Goal: Information Seeking & Learning: Learn about a topic

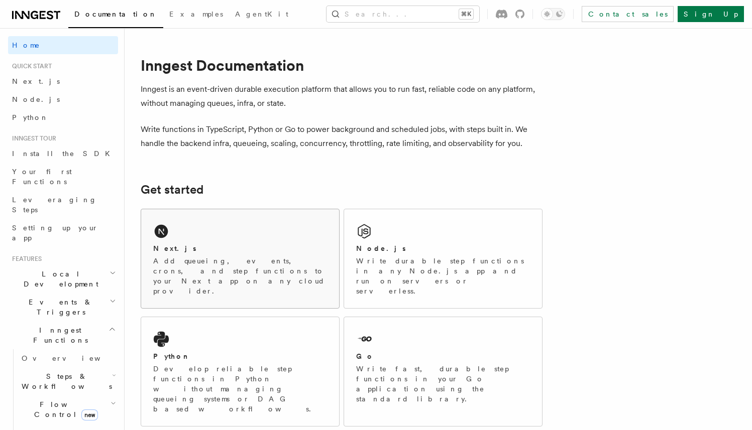
click at [158, 239] on icon at bounding box center [161, 232] width 16 height 16
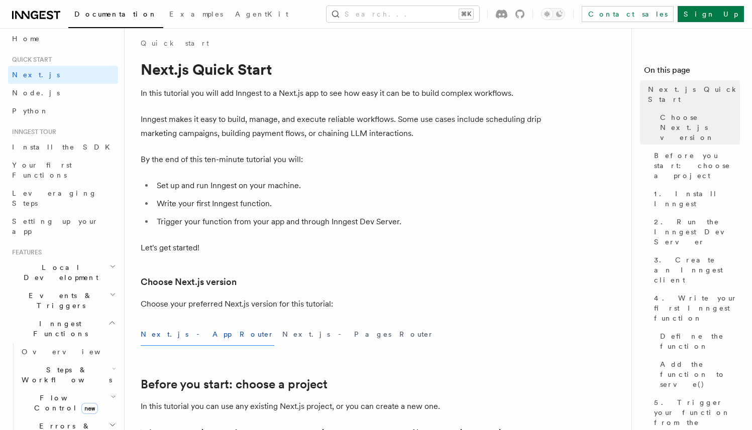
scroll to position [34, 0]
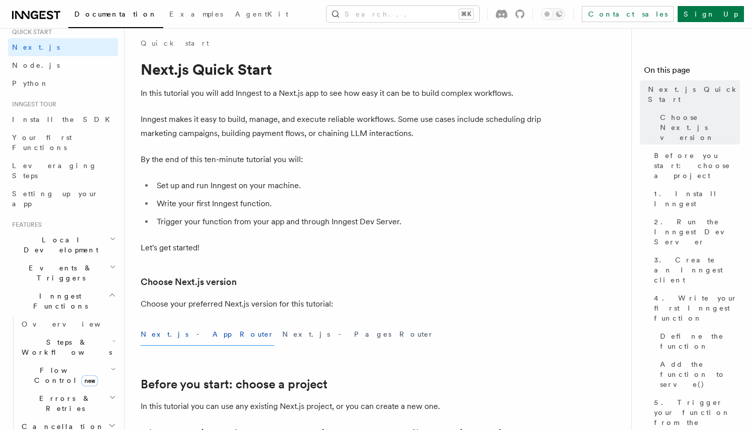
click at [49, 418] on h2 "Cancellation" at bounding box center [68, 427] width 100 height 18
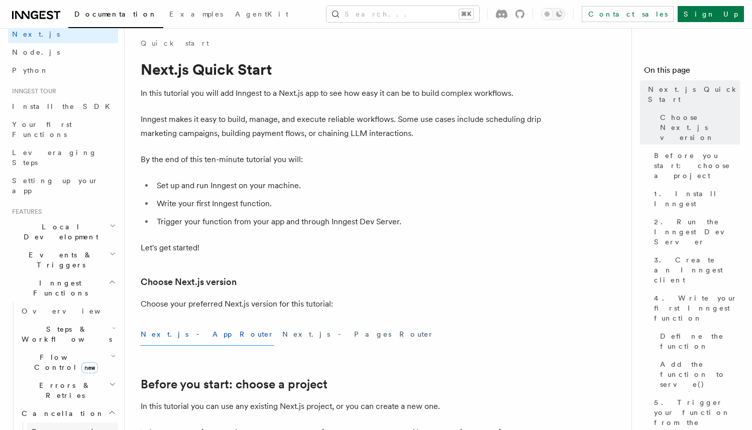
scroll to position [54, 0]
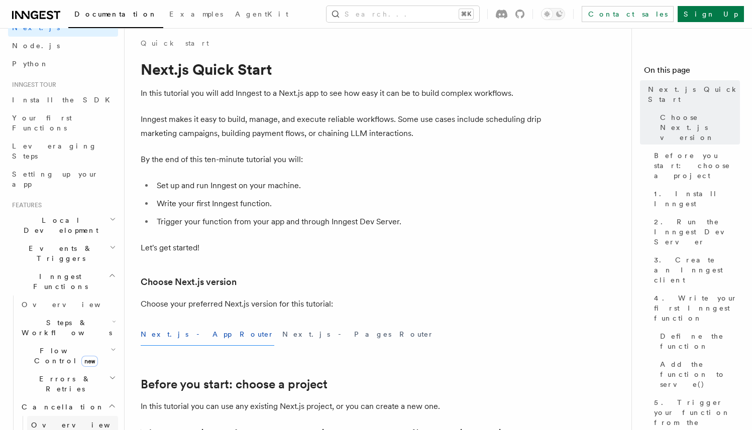
click at [58, 421] on span "Overview" at bounding box center [82, 425] width 103 height 8
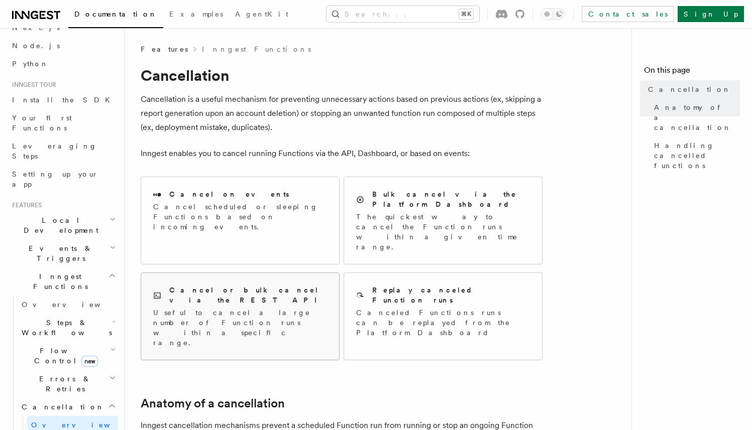
click at [240, 285] on div "Cancel or bulk cancel via the REST API" at bounding box center [240, 295] width 174 height 21
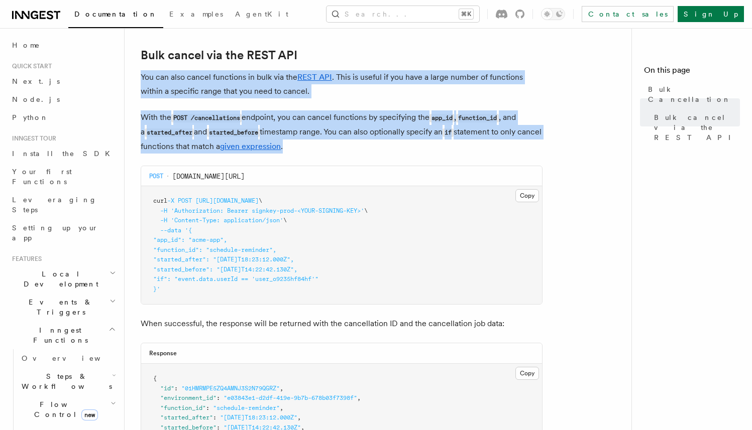
drag, startPoint x: 141, startPoint y: 76, endPoint x: 351, endPoint y: 149, distance: 221.8
click at [351, 149] on article "Features Inngest Functions Cancellation Bulk Cancellation With Inngest, your fu…" at bounding box center [382, 273] width 483 height 832
copy article "You can also cancel functions in bulk via the REST API . This is useful if you …"
click at [522, 195] on button "Copy Copied" at bounding box center [527, 195] width 24 height 13
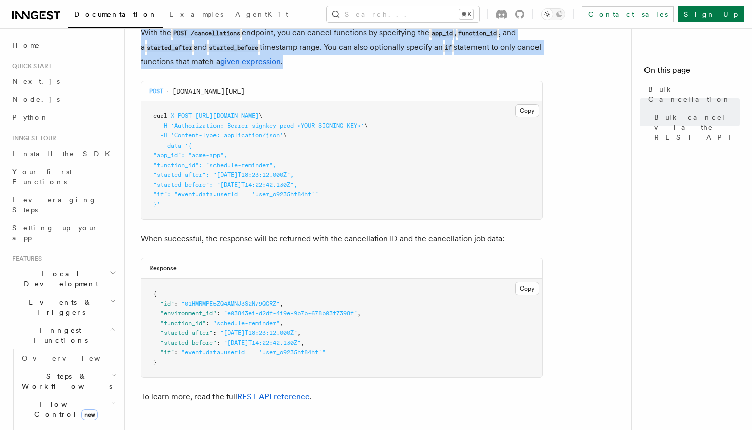
scroll to position [279, 0]
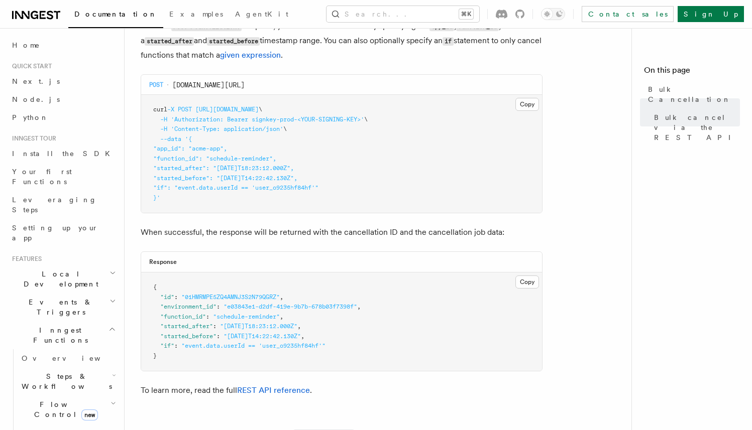
click at [229, 235] on p "When successful, the response will be returned with the cancellation ID and the…" at bounding box center [342, 233] width 402 height 14
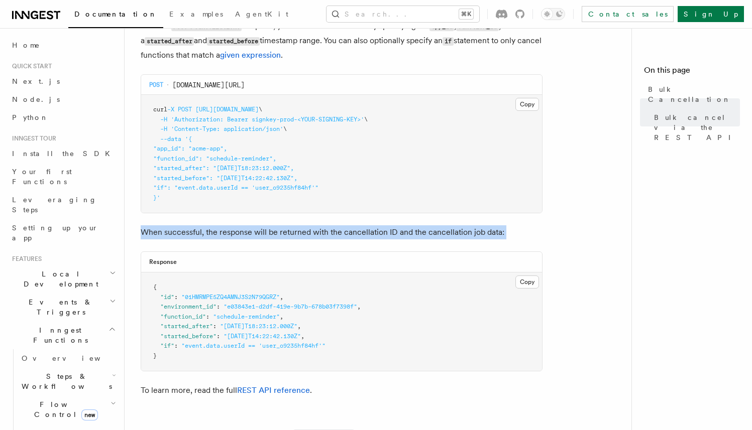
click at [229, 235] on p "When successful, the response will be returned with the cancellation ID and the…" at bounding box center [342, 233] width 402 height 14
copy article "When successful, the response will be returned with the cancellation ID and the…"
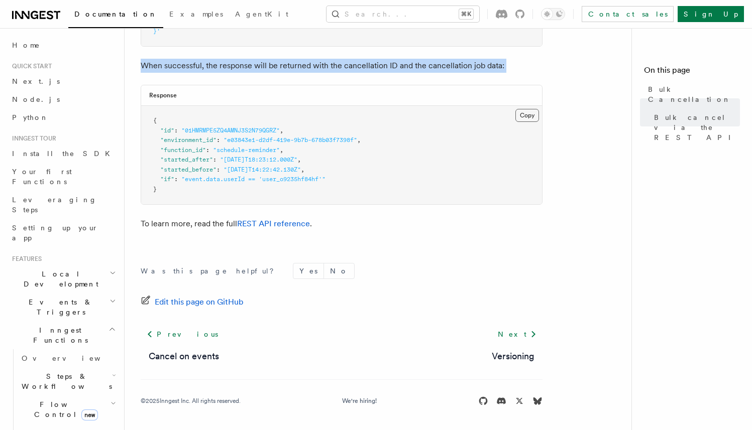
click at [528, 109] on button "Copy Copied" at bounding box center [527, 115] width 24 height 13
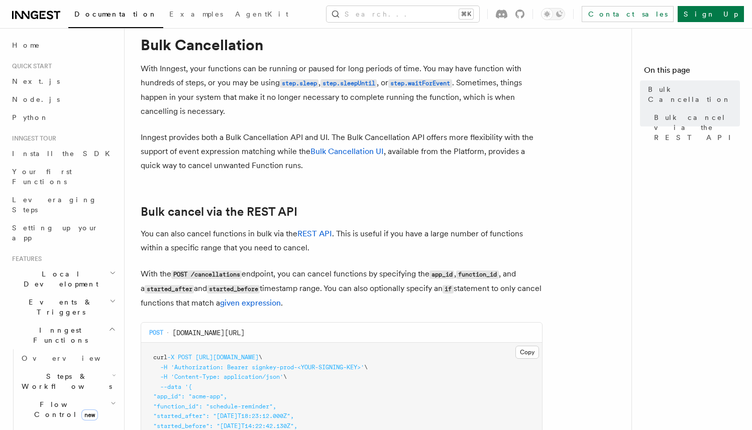
scroll to position [18, 0]
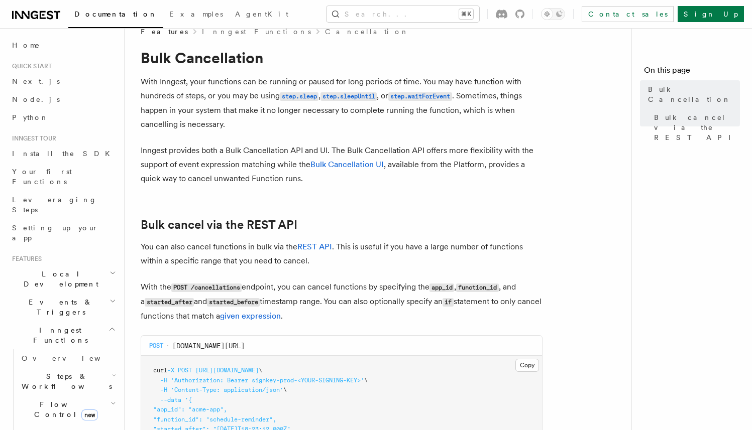
click at [188, 93] on p "With Inngest, your functions can be running or paused for long periods of time.…" at bounding box center [342, 103] width 402 height 57
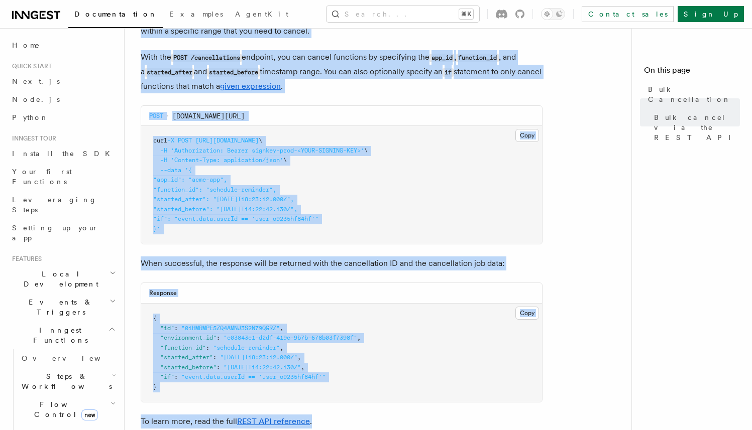
scroll to position [444, 0]
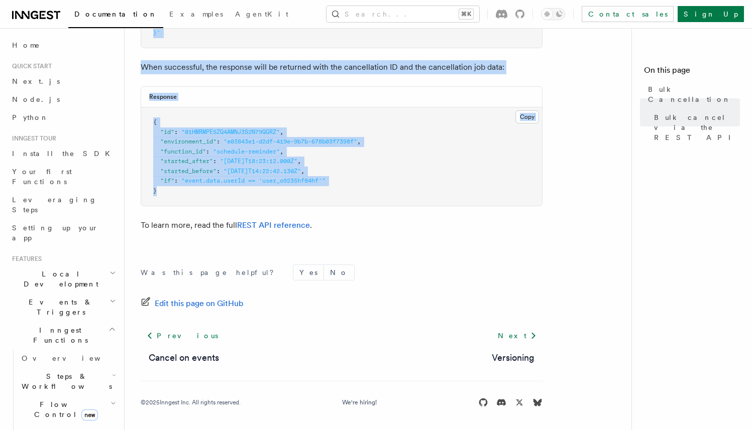
drag, startPoint x: 140, startPoint y: 247, endPoint x: 367, endPoint y: 202, distance: 230.9
copy article "You can also cancel functions in bulk via the REST API . This is useful if you …"
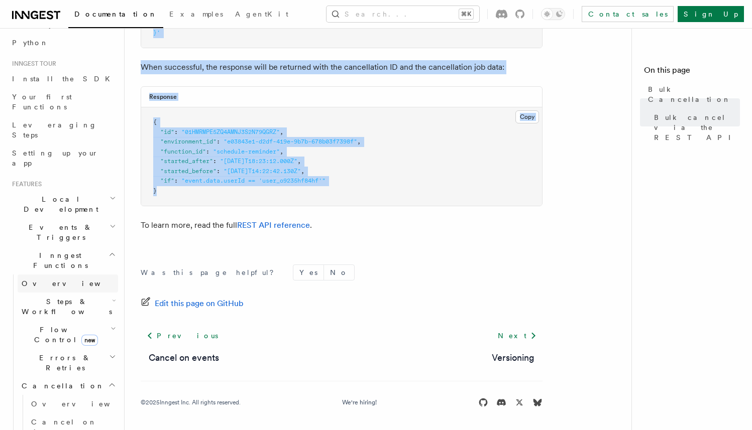
scroll to position [74, 0]
click at [75, 220] on h2 "Events & Triggers" at bounding box center [63, 234] width 110 height 28
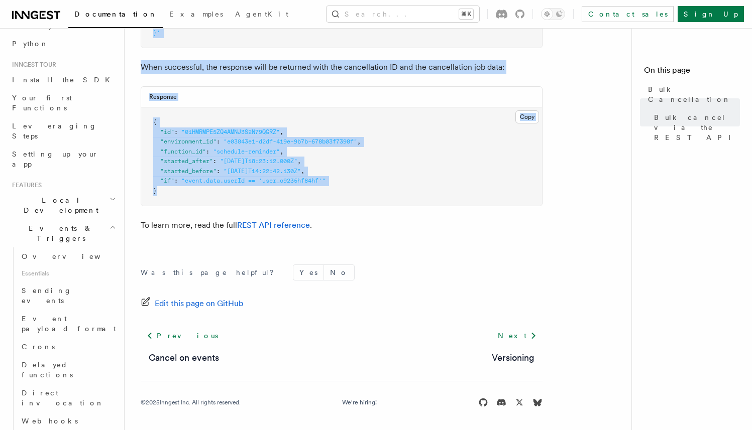
click at [75, 220] on h2 "Events & Triggers" at bounding box center [63, 234] width 110 height 28
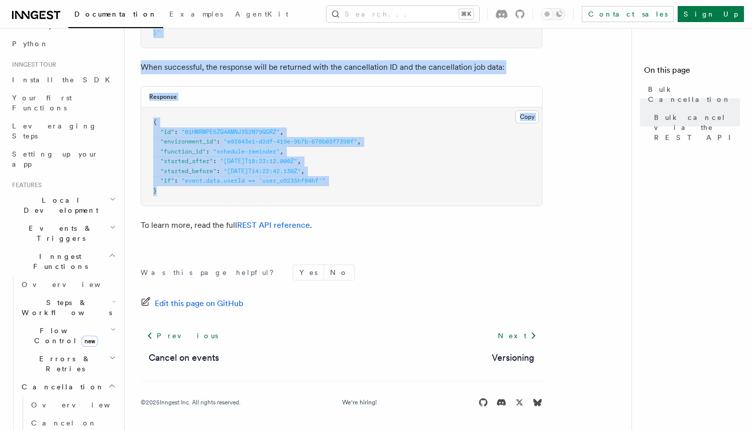
click at [77, 191] on h2 "Local Development" at bounding box center [63, 205] width 110 height 28
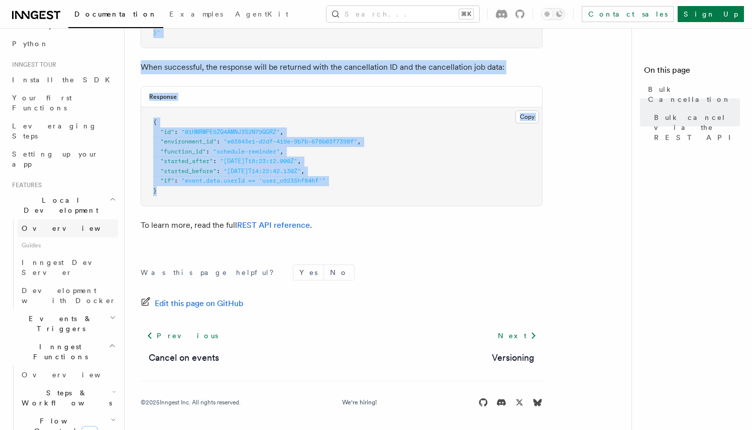
click at [53, 220] on link "Overview" at bounding box center [68, 229] width 100 height 18
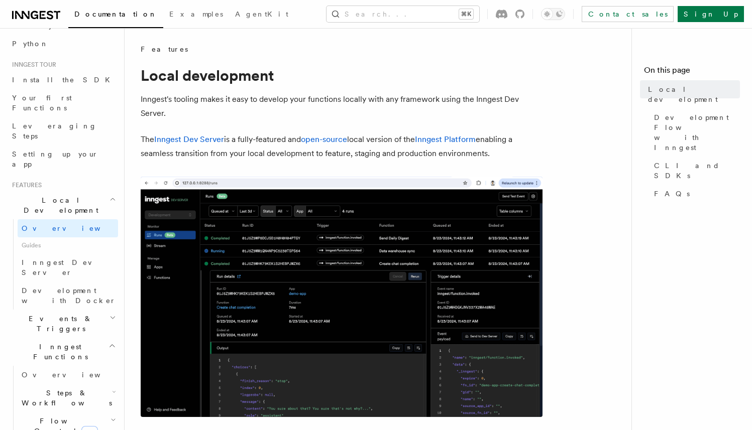
click at [57, 238] on span "Guides" at bounding box center [68, 246] width 100 height 16
click at [57, 259] on span "Inngest Dev Server" at bounding box center [65, 268] width 86 height 18
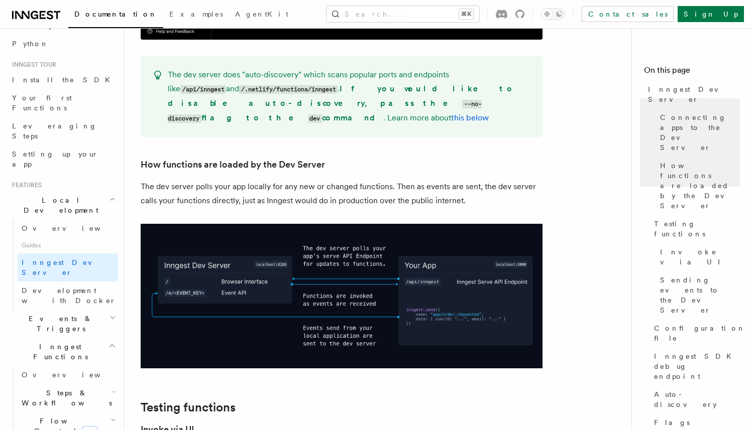
scroll to position [1063, 0]
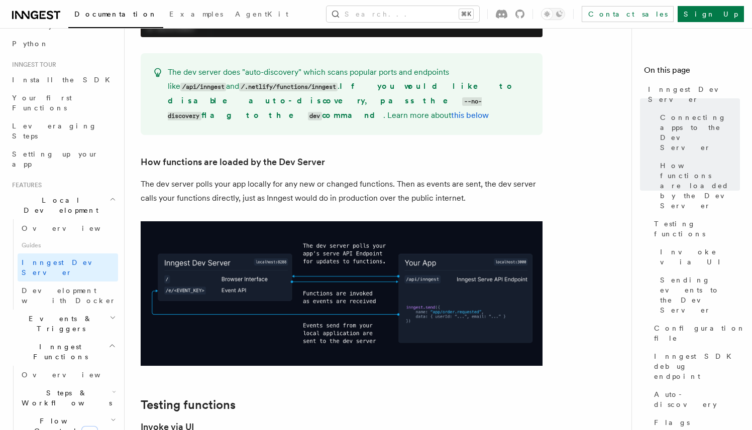
click at [57, 342] on span "Inngest Functions" at bounding box center [58, 352] width 100 height 20
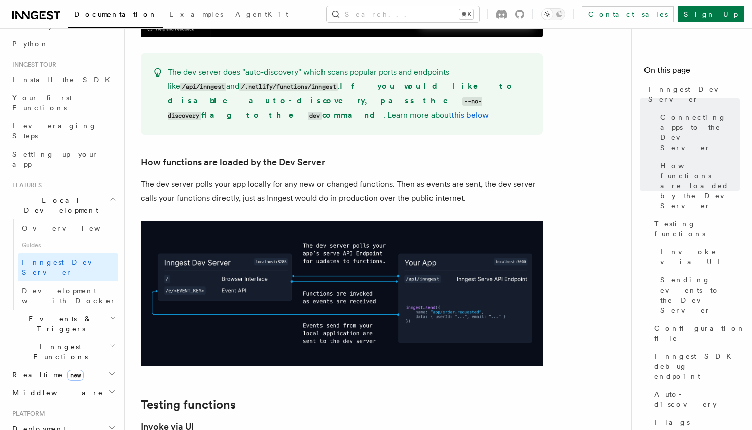
click at [57, 314] on span "Events & Triggers" at bounding box center [58, 324] width 101 height 20
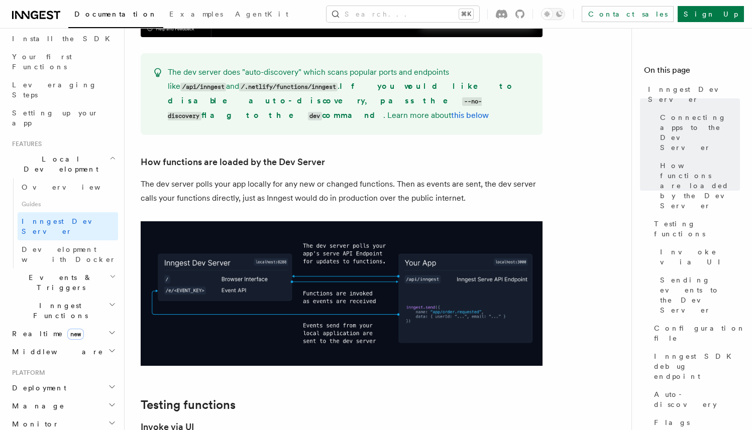
scroll to position [0, 0]
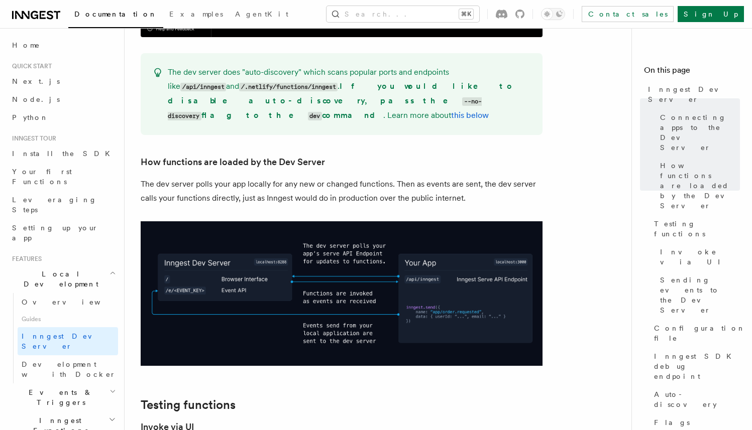
click at [99, 265] on h2 "Local Development" at bounding box center [63, 279] width 110 height 28
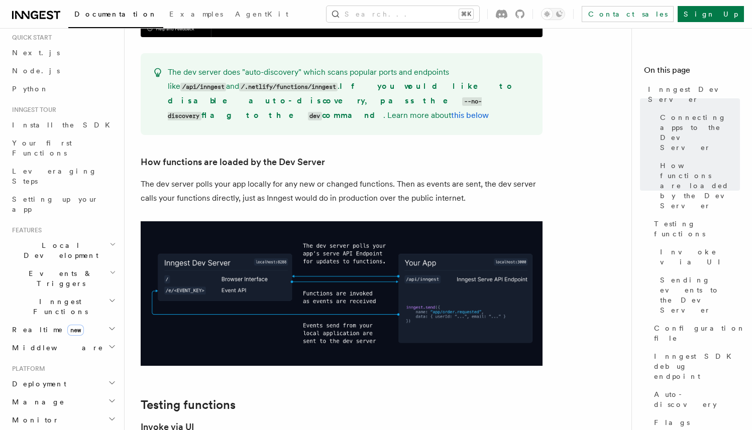
scroll to position [32, 0]
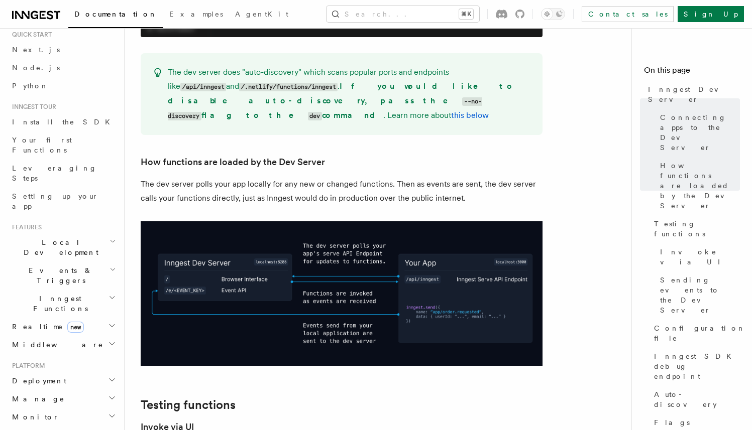
click at [83, 290] on h2 "Inngest Functions" at bounding box center [63, 304] width 110 height 28
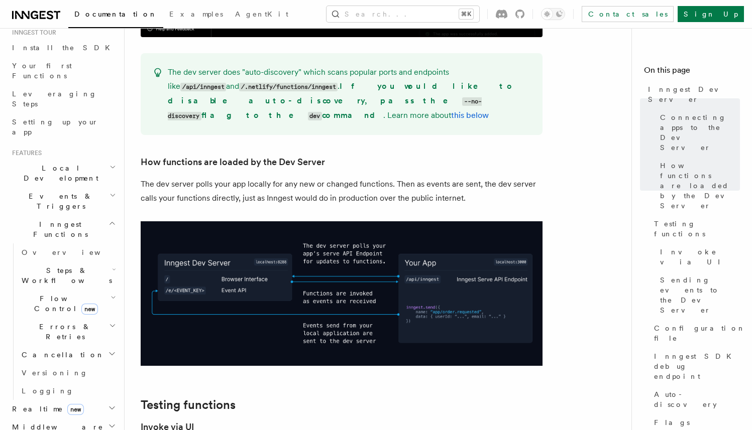
scroll to position [109, 0]
click at [48, 246] on span "Overview" at bounding box center [73, 250] width 103 height 8
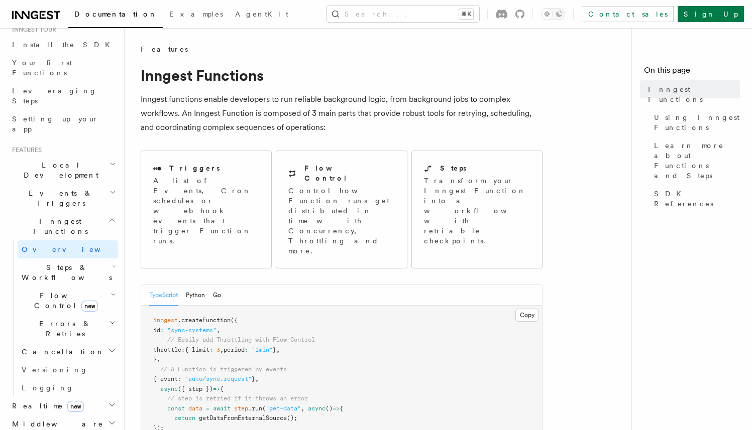
scroll to position [116, 0]
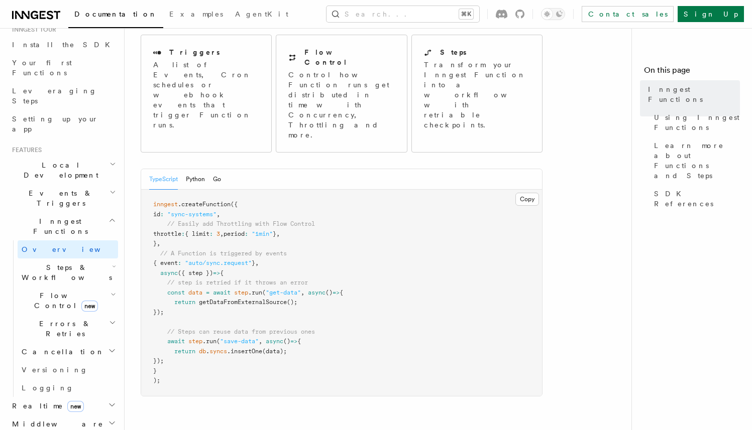
click at [85, 259] on h2 "Steps & Workflows" at bounding box center [68, 273] width 100 height 28
click at [50, 397] on link "Fetch new" at bounding box center [72, 407] width 91 height 20
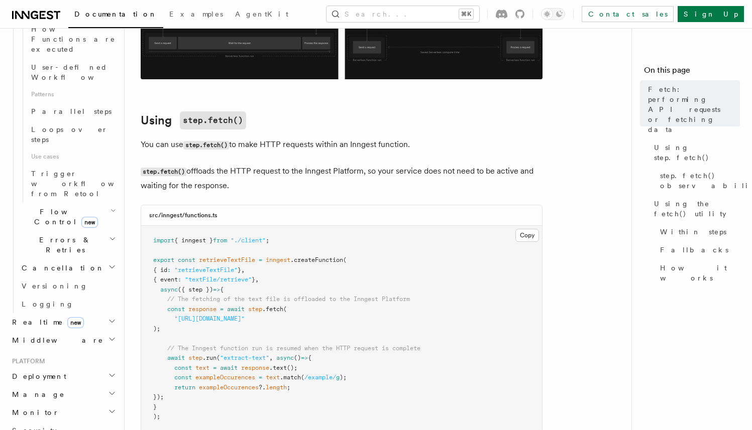
scroll to position [524, 0]
click at [57, 261] on span "Cancellation" at bounding box center [61, 266] width 87 height 10
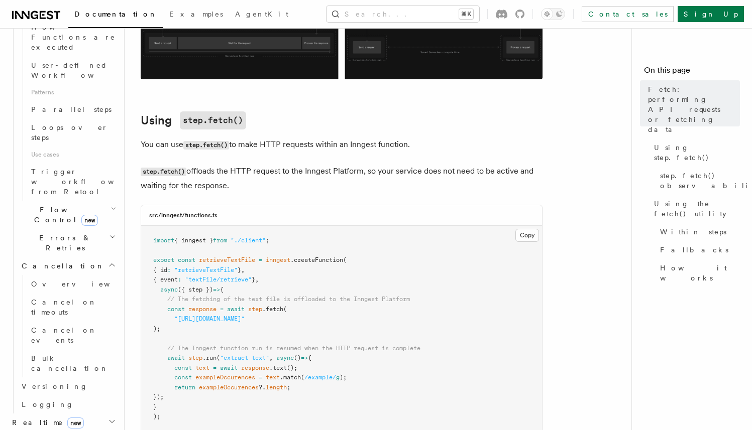
click at [57, 233] on span "Errors & Retries" at bounding box center [63, 243] width 91 height 20
click at [49, 425] on span "Overview" at bounding box center [82, 429] width 103 height 8
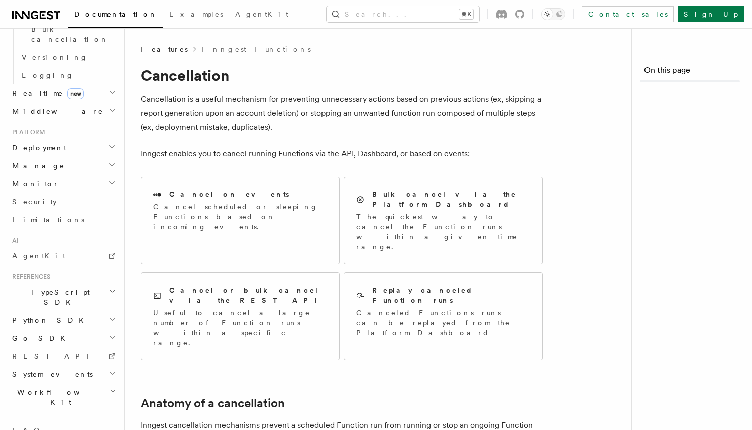
scroll to position [446, 0]
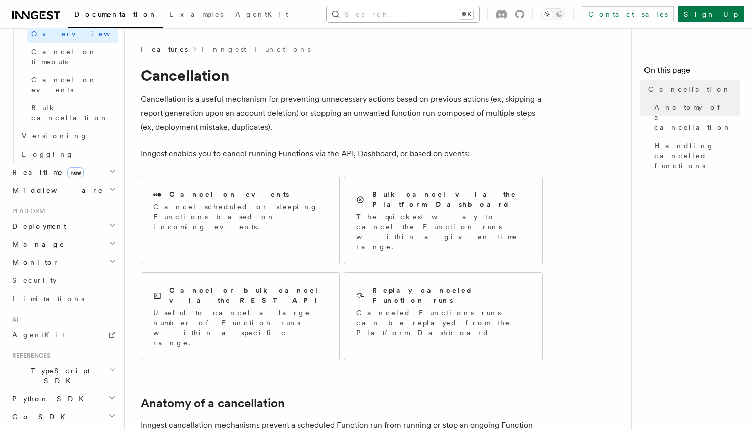
click at [388, 15] on button "Search... ⌘K" at bounding box center [402, 14] width 153 height 16
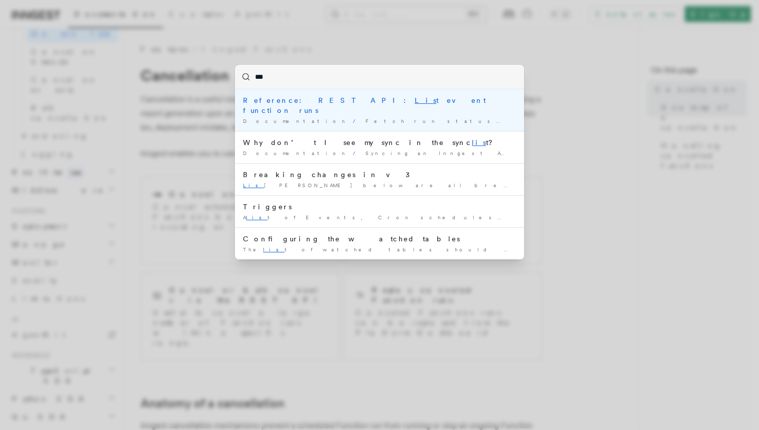
type input "****"
click at [350, 105] on div "Reference: REST API: List event function runs" at bounding box center [379, 105] width 273 height 20
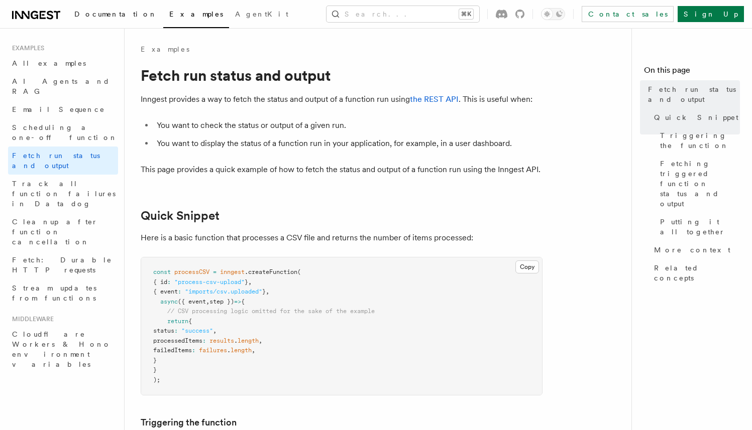
click at [118, 16] on span "Documentation" at bounding box center [115, 14] width 83 height 8
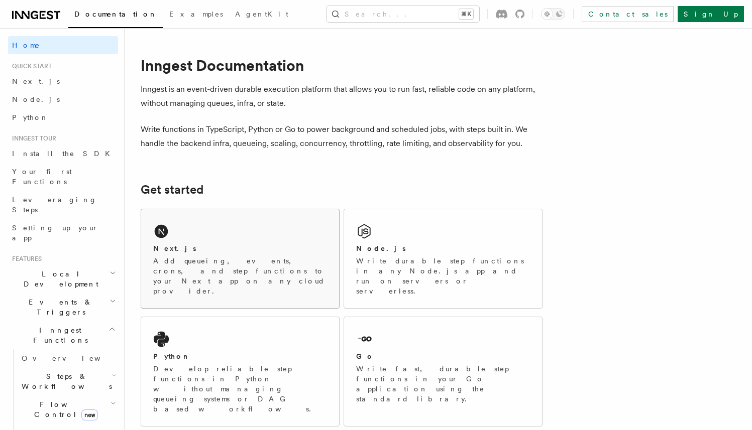
click at [209, 221] on div "Next.js Add queueing, events, crons, and step functions to your Next app on any…" at bounding box center [240, 258] width 198 height 99
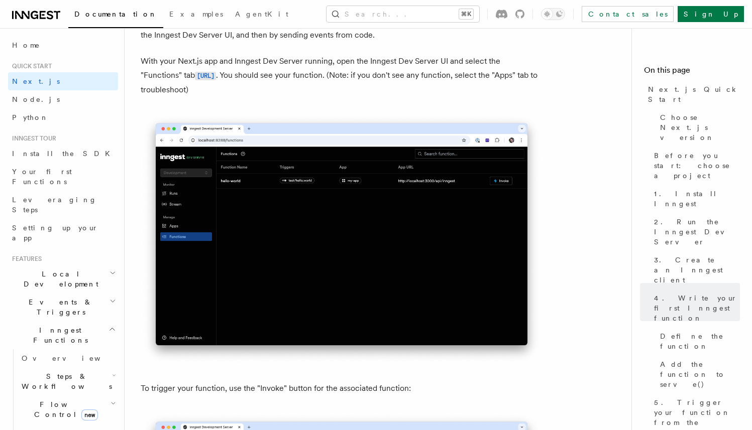
scroll to position [2251, 0]
